Goal: Transaction & Acquisition: Download file/media

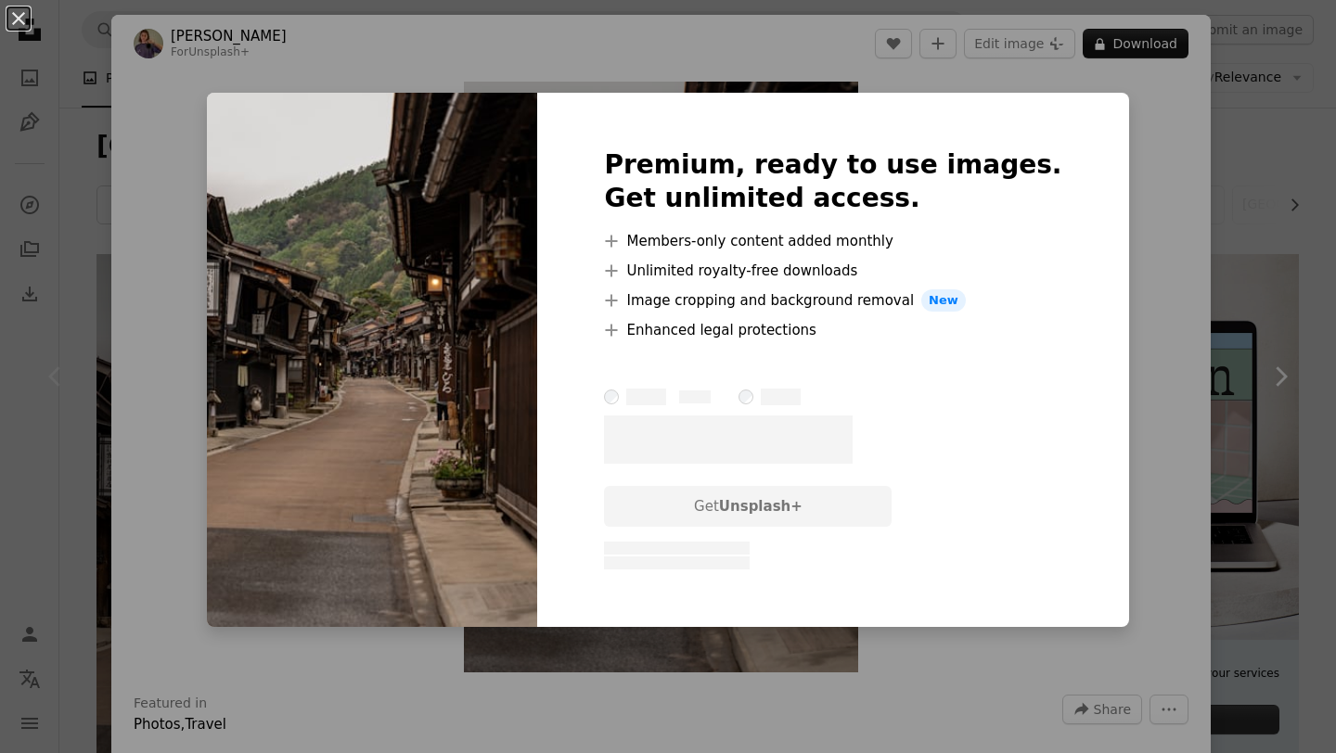
scroll to position [260, 0]
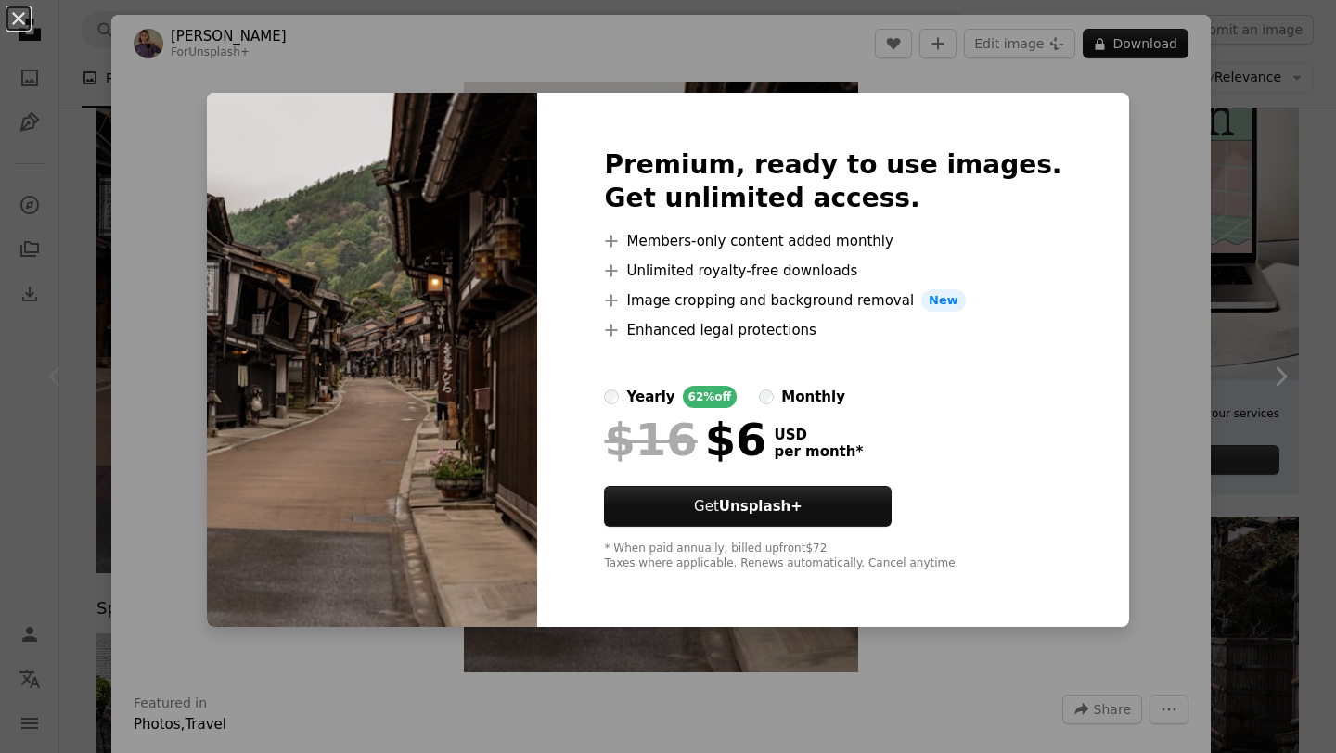
click at [500, 57] on div "An X shape Premium, ready to use images. Get unlimited access. A plus sign Memb…" at bounding box center [668, 376] width 1336 height 753
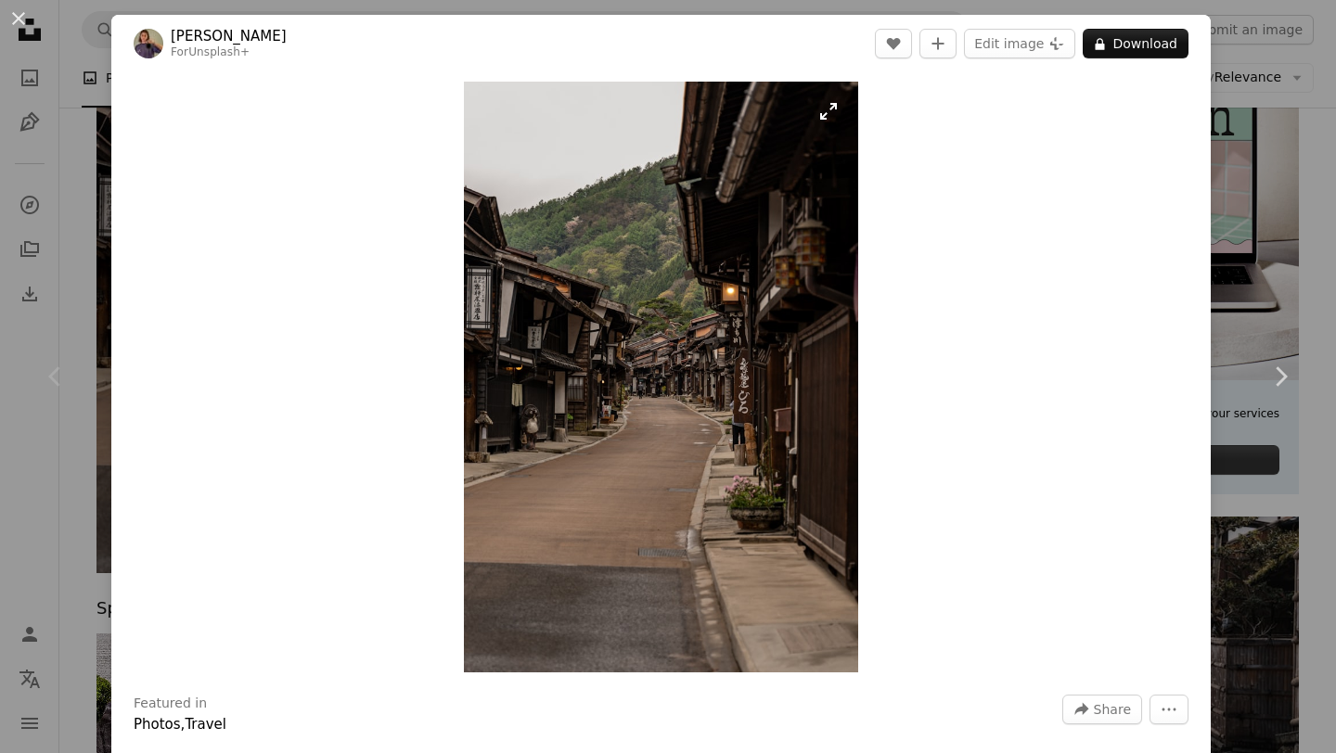
click at [654, 267] on img "Zoom in on this image" at bounding box center [661, 377] width 394 height 591
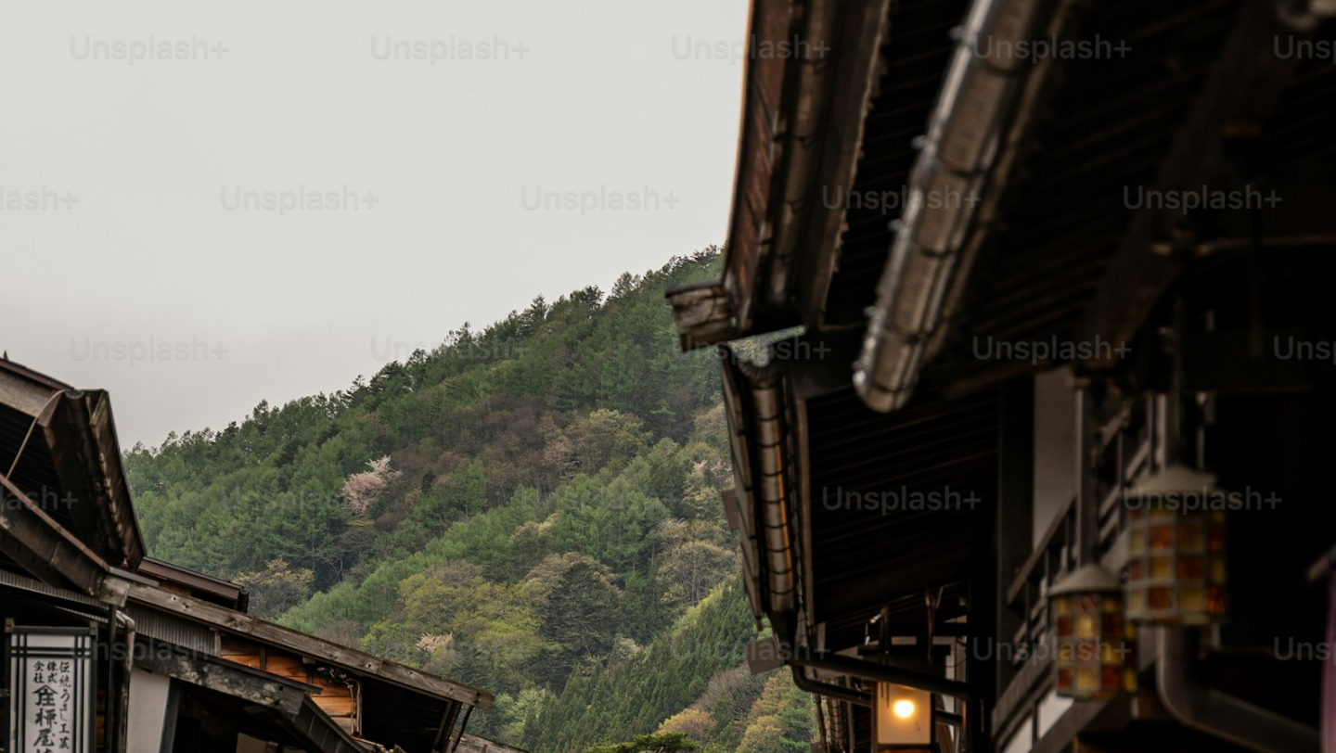
scroll to position [626, 0]
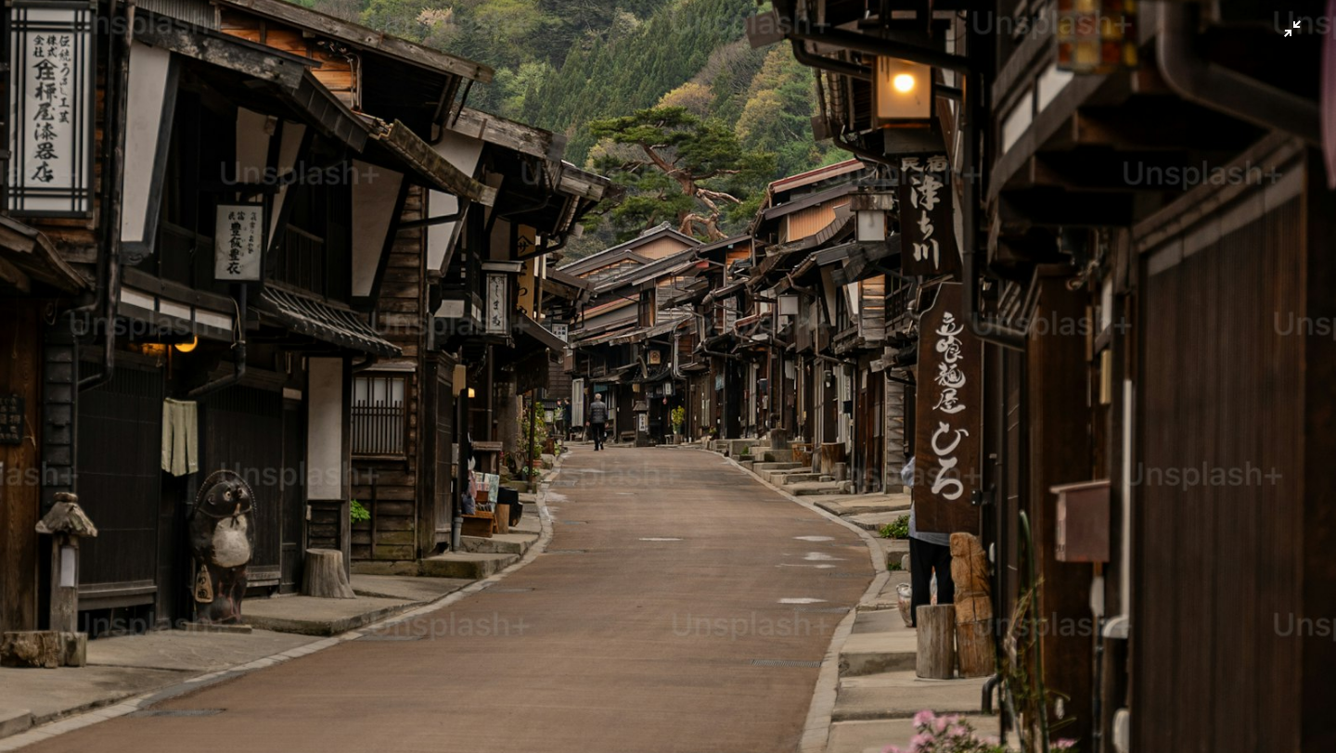
click at [781, 346] on img "Zoom out on this image" at bounding box center [667, 376] width 1337 height 2006
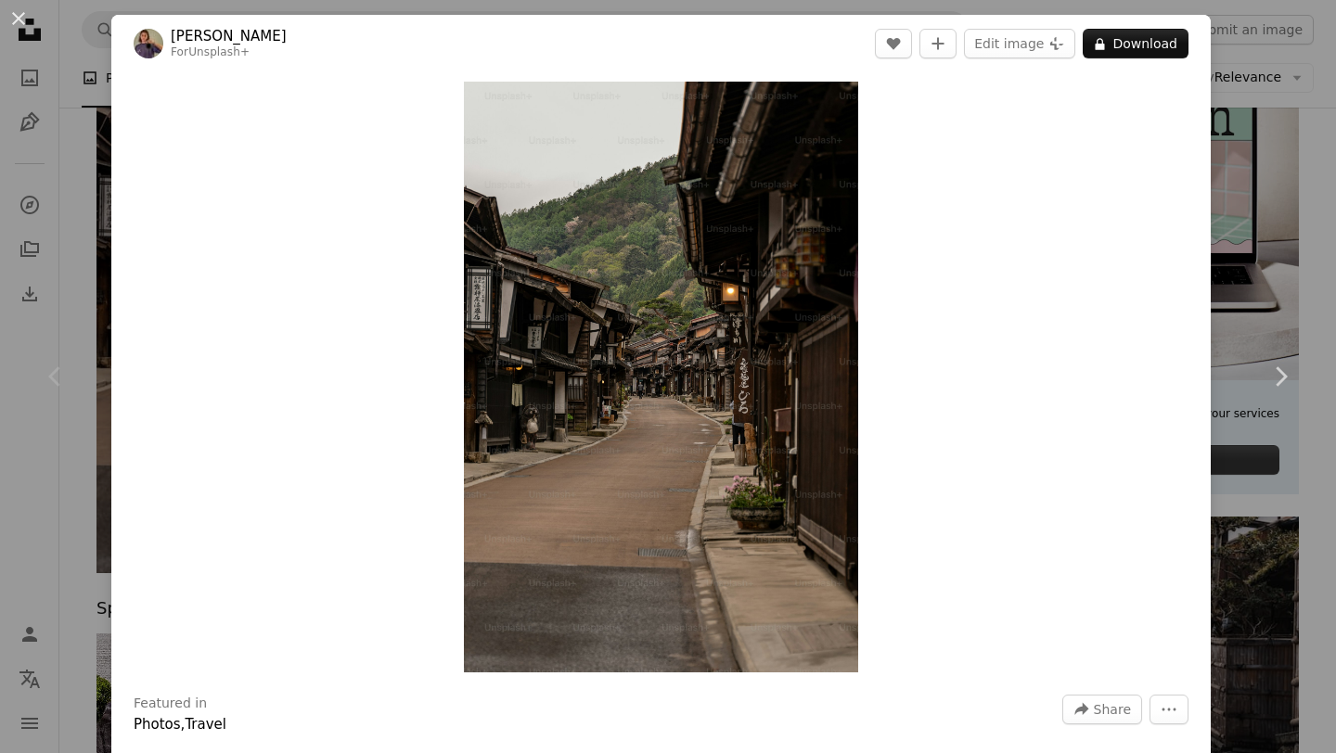
click at [87, 83] on div "An X shape Chevron left Chevron right [PERSON_NAME] For Unsplash+ A heart A plu…" at bounding box center [668, 376] width 1336 height 753
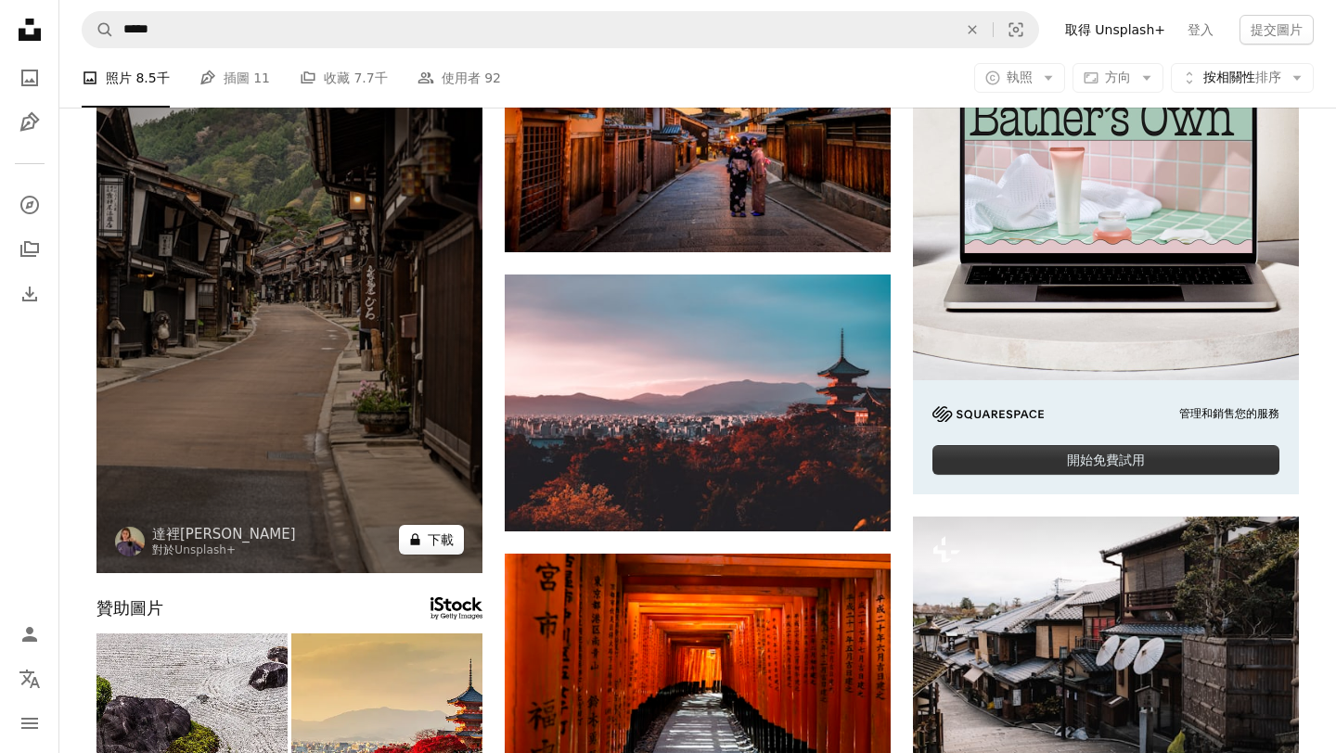
click at [431, 537] on font "下載" at bounding box center [441, 539] width 26 height 15
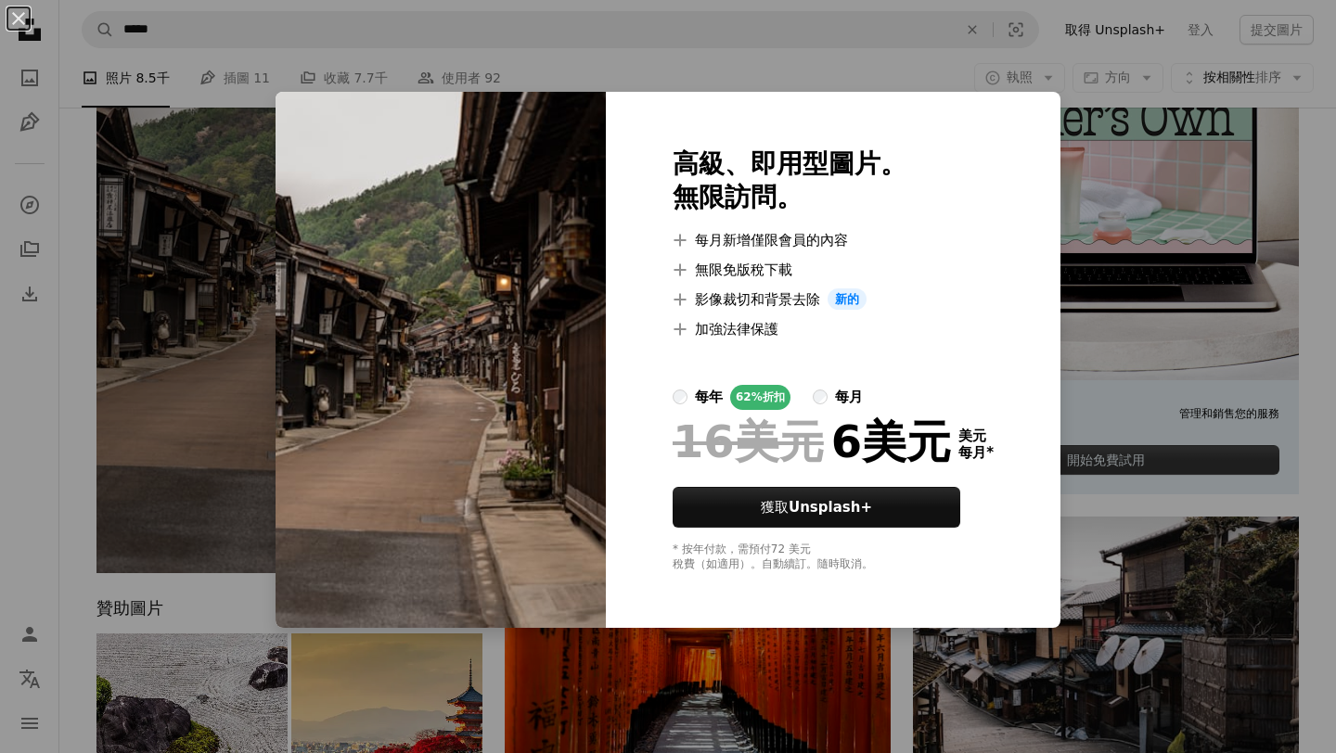
click at [985, 72] on div "An X shape 高級、即用型圖片。 無限訪問。 A plus sign 每月新增僅限會員的內容 A plus sign 無限免版稅下載 A plus s…" at bounding box center [668, 376] width 1336 height 753
